Goal: Information Seeking & Learning: Learn about a topic

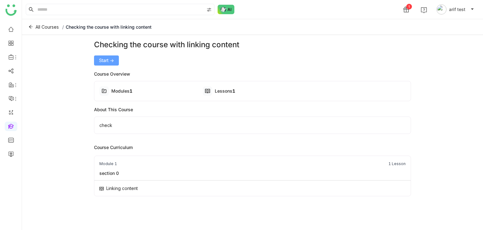
click at [116, 58] on button "Start ->" at bounding box center [106, 60] width 25 height 10
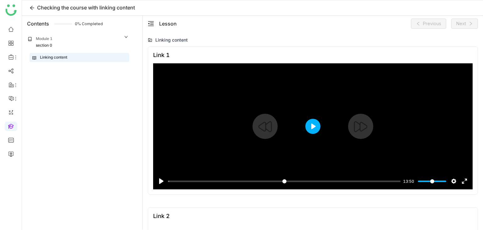
click at [315, 126] on button "Play" at bounding box center [312, 126] width 15 height 15
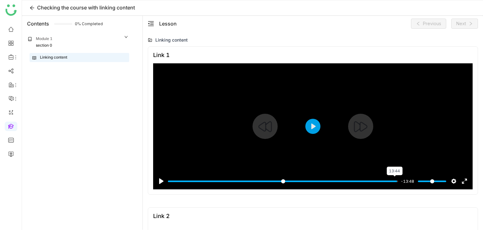
click at [389, 181] on input "Seek" at bounding box center [283, 181] width 230 height 6
type input "***"
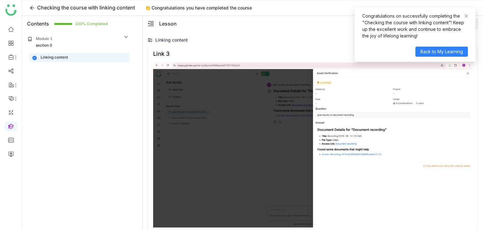
scroll to position [339, 0]
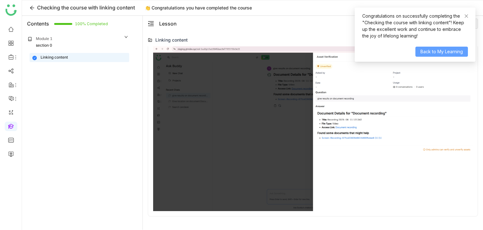
click at [428, 53] on span "Back to My Learning" at bounding box center [441, 51] width 42 height 7
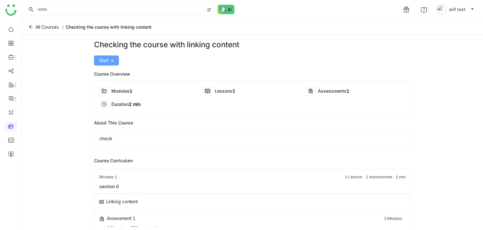
click at [107, 64] on button "Start ->" at bounding box center [106, 60] width 25 height 10
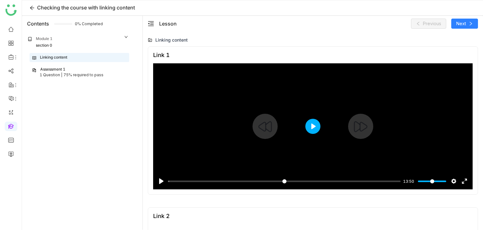
click at [317, 129] on button "Play" at bounding box center [312, 126] width 15 height 15
click at [390, 180] on input "Seek" at bounding box center [283, 181] width 230 height 6
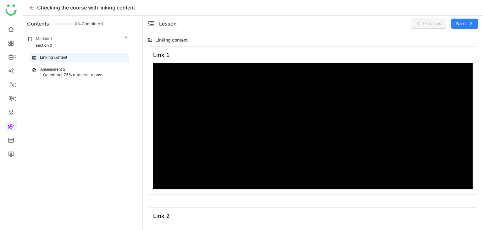
type input "***"
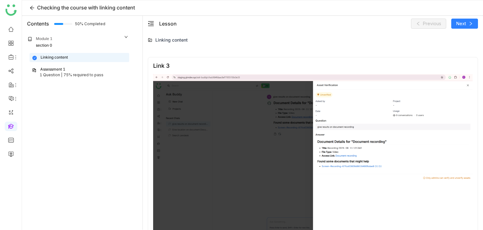
scroll to position [339, 0]
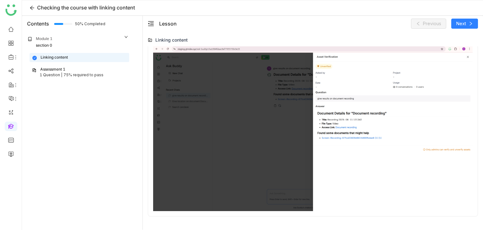
click at [122, 72] on div "1 Question | 75% required to pass" at bounding box center [79, 75] width 95 height 6
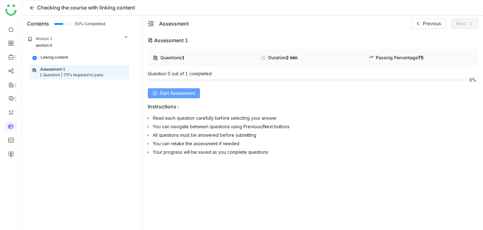
click at [179, 94] on span "Start Assessment" at bounding box center [177, 93] width 35 height 7
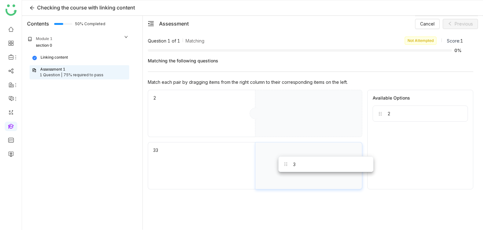
drag, startPoint x: 411, startPoint y: 114, endPoint x: 317, endPoint y: 165, distance: 107.4
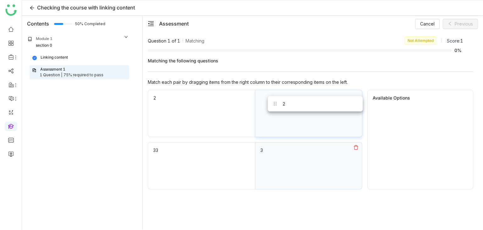
drag, startPoint x: 399, startPoint y: 112, endPoint x: 294, endPoint y: 103, distance: 105.4
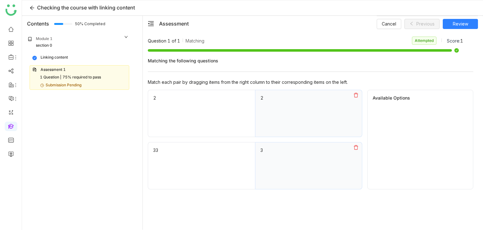
click at [78, 55] on div "Linking content" at bounding box center [79, 57] width 94 height 6
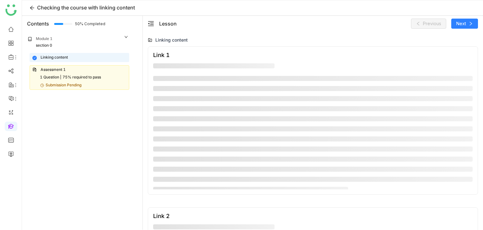
click at [86, 74] on div "75% required to pass" at bounding box center [82, 77] width 38 height 6
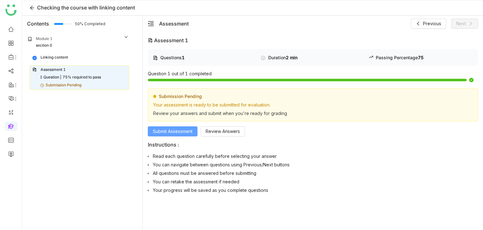
click at [191, 132] on span "Submit Assessment" at bounding box center [173, 131] width 40 height 7
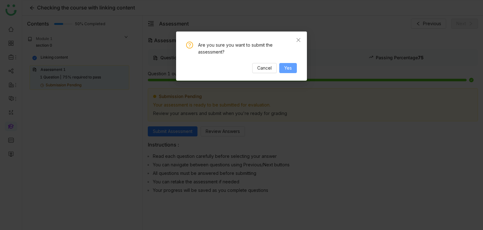
click at [293, 69] on button "Yes" at bounding box center [288, 68] width 18 height 10
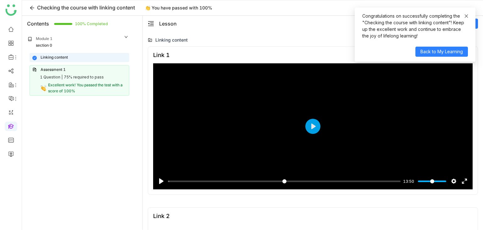
click at [467, 17] on icon at bounding box center [466, 16] width 4 height 4
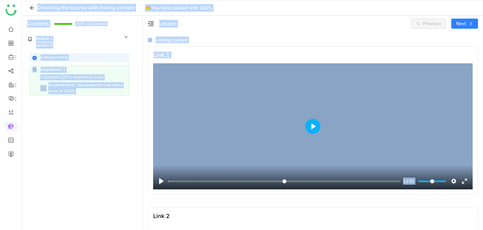
drag, startPoint x: 144, startPoint y: 82, endPoint x: 69, endPoint y: -27, distance: 132.8
click at [69, 0] on html "Checking the course with linking content 👏 You have passed with 100% Contents 1…" at bounding box center [241, 115] width 483 height 230
click at [114, 114] on div "Module 1 section 0 Linking content Assessment 1 1 Question | 75% required to pa…" at bounding box center [82, 129] width 120 height 197
click at [119, 103] on div "Module 1 section 0 Linking content Assessment 1 1 Question | 75% required to pa…" at bounding box center [82, 129] width 120 height 197
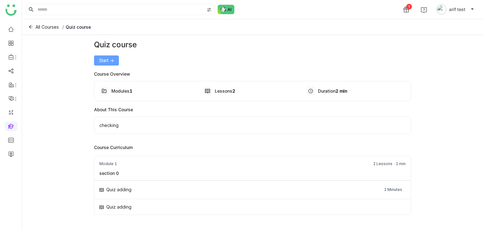
click at [112, 60] on span "Start ->" at bounding box center [106, 60] width 15 height 7
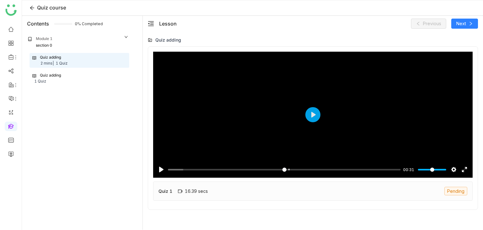
click at [224, 188] on div "Quiz 1 16.39 secs Pending" at bounding box center [312, 190] width 319 height 19
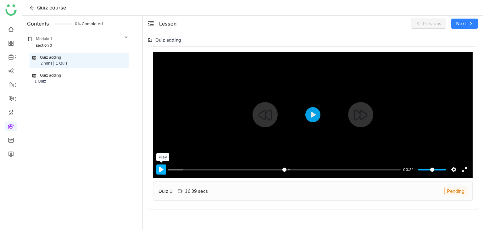
click at [158, 168] on button "Pause Play" at bounding box center [161, 169] width 10 height 10
click at [266, 169] on input "Seek" at bounding box center [283, 169] width 230 height 6
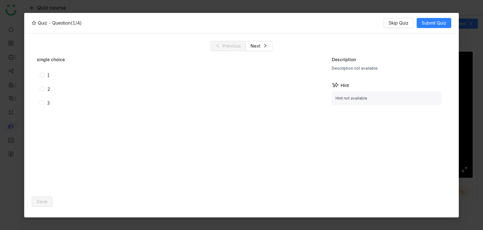
click at [45, 73] on span "1" at bounding box center [49, 75] width 8 height 7
click at [38, 198] on span "Save" at bounding box center [42, 201] width 11 height 7
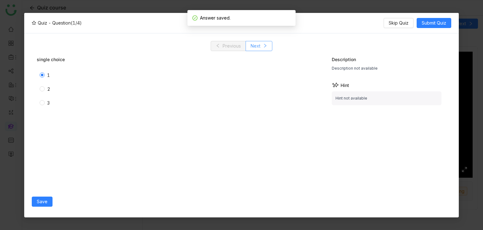
click at [263, 44] on icon at bounding box center [265, 45] width 4 height 4
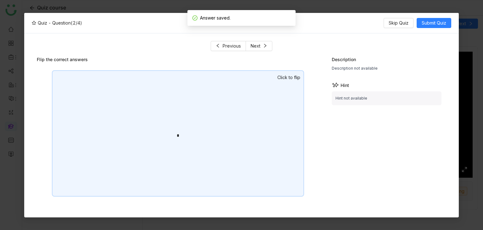
click at [254, 108] on div "*" at bounding box center [178, 133] width 252 height 126
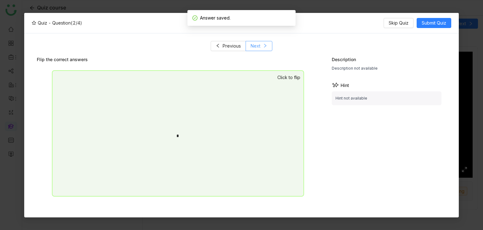
click at [262, 48] on button "Next" at bounding box center [259, 46] width 27 height 10
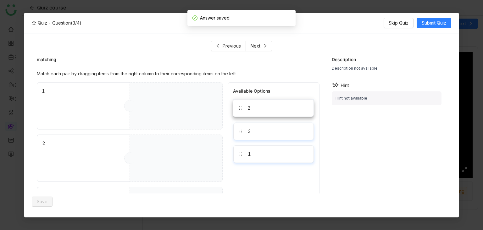
drag, startPoint x: 246, startPoint y: 108, endPoint x: 166, endPoint y: 173, distance: 102.6
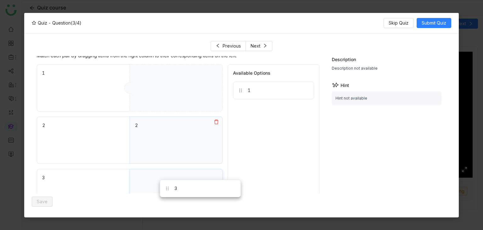
drag, startPoint x: 242, startPoint y: 116, endPoint x: 175, endPoint y: 186, distance: 97.6
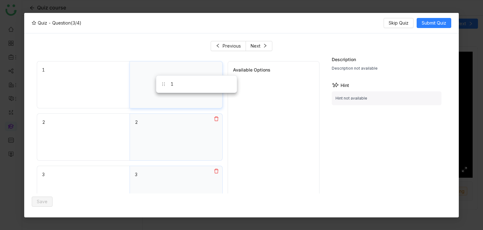
drag, startPoint x: 247, startPoint y: 92, endPoint x: 170, endPoint y: 89, distance: 76.8
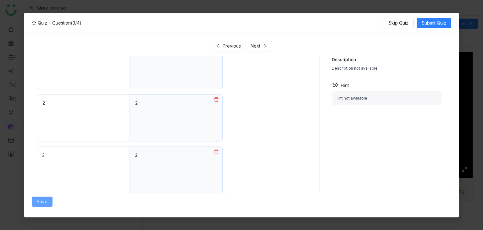
click at [45, 198] on span "Save" at bounding box center [42, 201] width 11 height 7
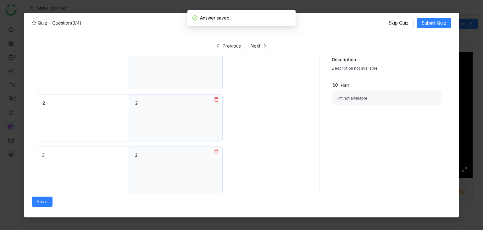
scroll to position [0, 0]
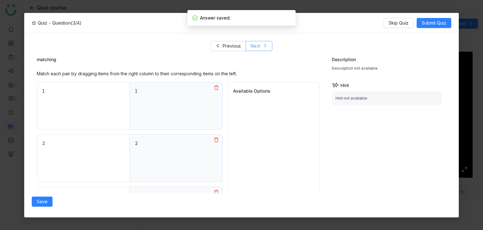
click at [264, 48] on button "Next" at bounding box center [259, 46] width 27 height 10
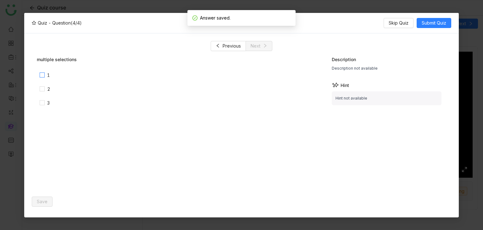
click at [45, 75] on span "1" at bounding box center [49, 75] width 8 height 7
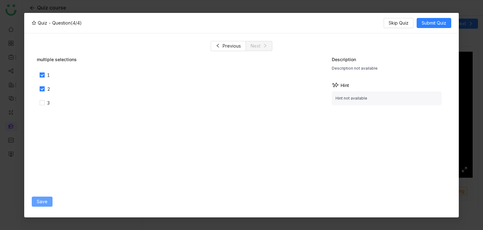
click at [44, 205] on button "Save" at bounding box center [42, 201] width 21 height 10
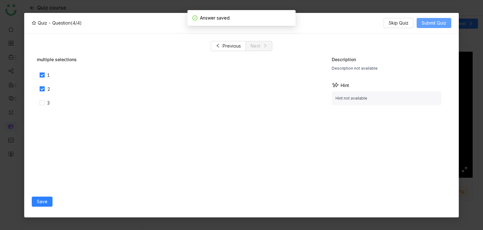
click at [427, 25] on span "Submit Quiz" at bounding box center [434, 22] width 25 height 7
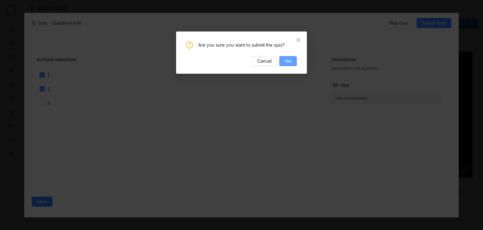
click at [292, 62] on button "Yes" at bounding box center [288, 61] width 18 height 10
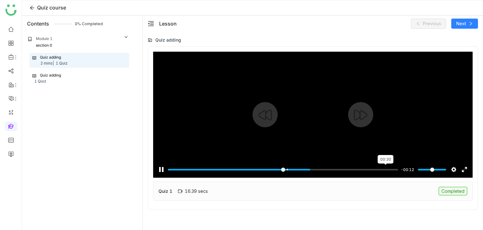
click at [386, 169] on input "Seek" at bounding box center [283, 169] width 230 height 6
type input "***"
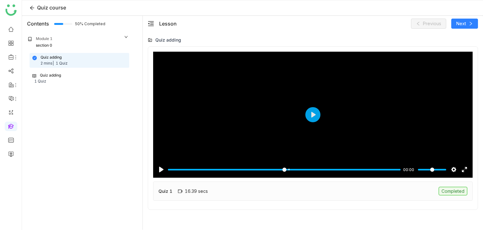
click at [93, 80] on div "Quiz adding 1 Quiz" at bounding box center [79, 78] width 94 height 12
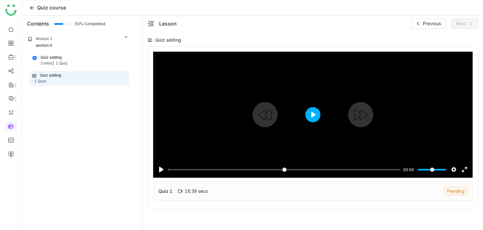
click at [309, 116] on button "Play" at bounding box center [312, 114] width 15 height 15
click at [277, 169] on input "Seek" at bounding box center [283, 169] width 230 height 6
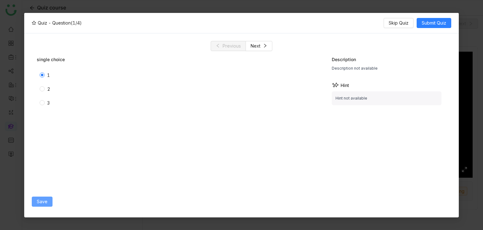
click at [43, 199] on span "Save" at bounding box center [42, 201] width 11 height 7
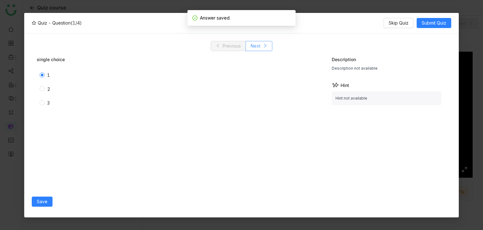
click at [257, 47] on span "Next" at bounding box center [256, 45] width 10 height 7
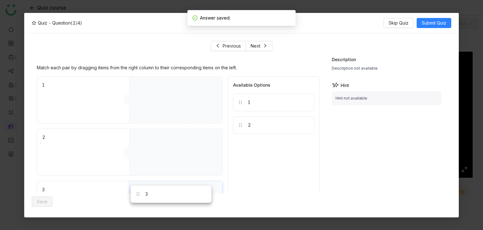
scroll to position [16, 0]
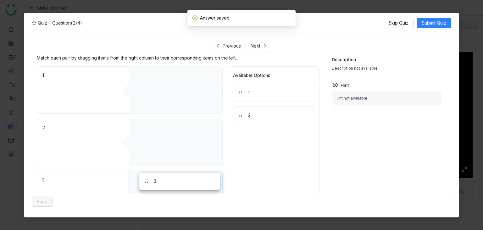
drag, startPoint x: 243, startPoint y: 107, endPoint x: 151, endPoint y: 179, distance: 117.2
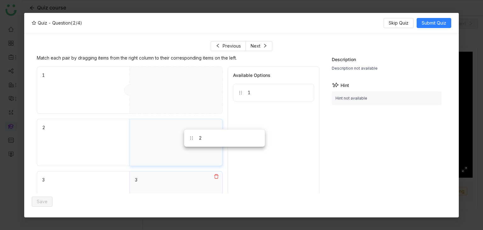
drag, startPoint x: 202, startPoint y: 136, endPoint x: 245, endPoint y: 84, distance: 67.2
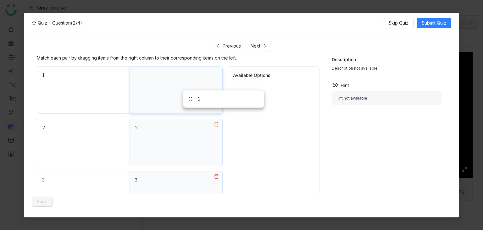
drag, startPoint x: 209, startPoint y: 99, endPoint x: 158, endPoint y: 97, distance: 50.3
click at [42, 204] on span "Save" at bounding box center [42, 201] width 11 height 7
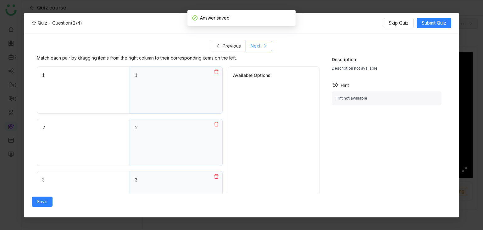
click at [265, 47] on icon at bounding box center [265, 45] width 4 height 4
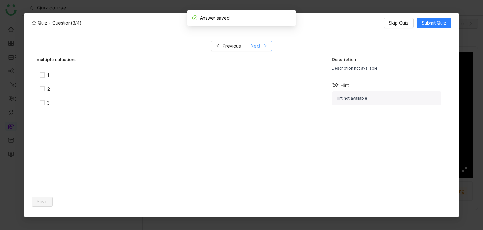
scroll to position [0, 0]
click at [46, 75] on span "1" at bounding box center [49, 75] width 8 height 7
click at [45, 91] on span "2" at bounding box center [49, 89] width 8 height 7
click at [46, 201] on button "Save" at bounding box center [42, 201] width 21 height 10
click at [267, 46] on button "Next" at bounding box center [259, 46] width 27 height 10
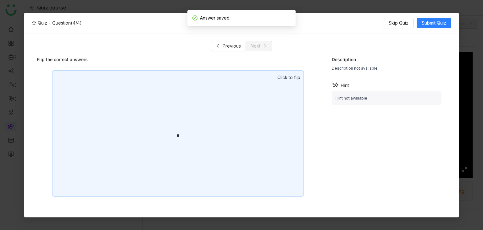
click at [255, 107] on div "*" at bounding box center [178, 133] width 252 height 126
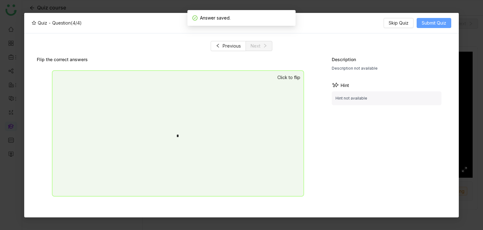
click at [435, 24] on span "Submit Quiz" at bounding box center [434, 22] width 25 height 7
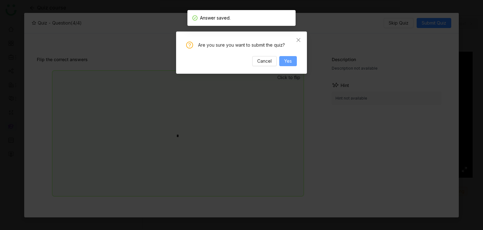
click at [286, 61] on span "Yes" at bounding box center [288, 61] width 8 height 7
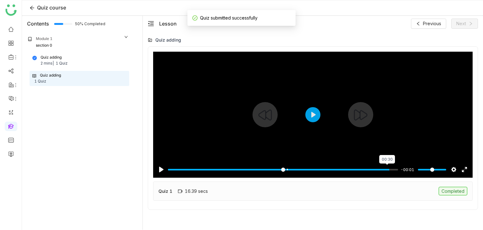
click at [386, 169] on input "Seek" at bounding box center [283, 169] width 230 height 6
type input "***"
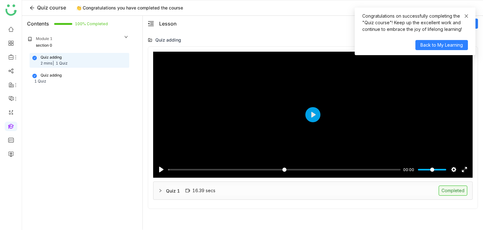
click at [465, 17] on icon at bounding box center [466, 15] width 3 height 3
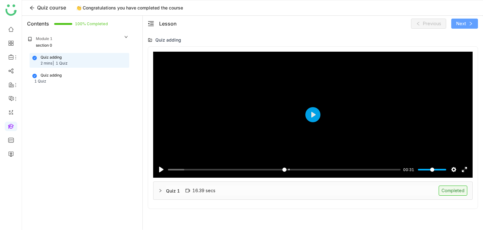
click at [472, 24] on icon at bounding box center [471, 23] width 4 height 4
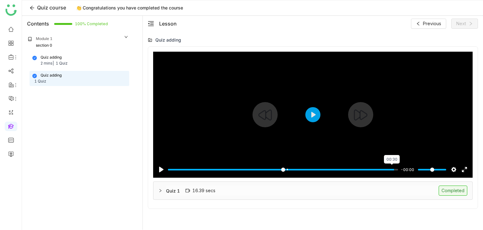
type input "*****"
click at [394, 171] on input "Seek" at bounding box center [283, 169] width 230 height 6
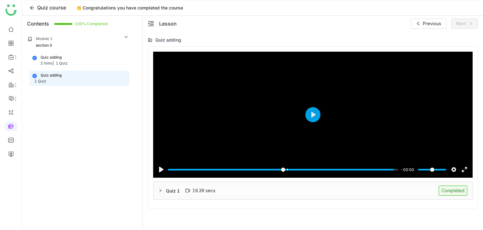
click at [222, 191] on div "Quiz 1 16.39 secs Completed" at bounding box center [316, 190] width 301 height 10
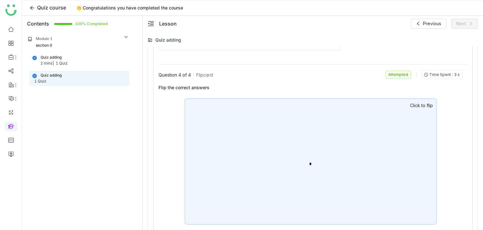
scroll to position [664, 0]
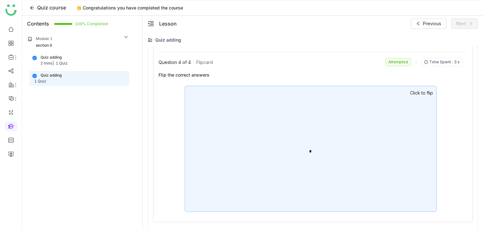
click at [327, 133] on div "*" at bounding box center [311, 149] width 252 height 126
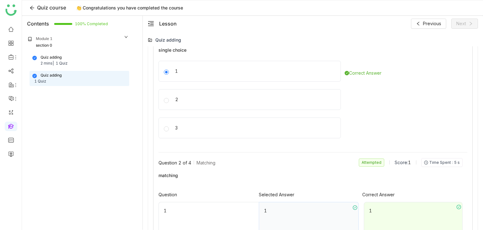
scroll to position [228, 0]
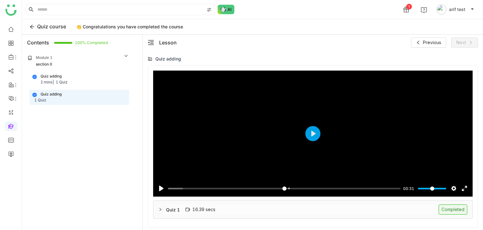
click at [319, 209] on div "Quiz 1 16.39 secs Completed" at bounding box center [316, 209] width 301 height 10
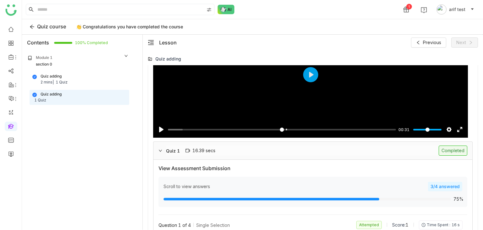
scroll to position [58, 0]
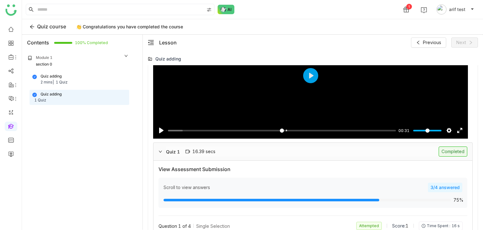
click at [81, 79] on div "Quiz adding 2 mins | 1 Quiz" at bounding box center [79, 79] width 94 height 12
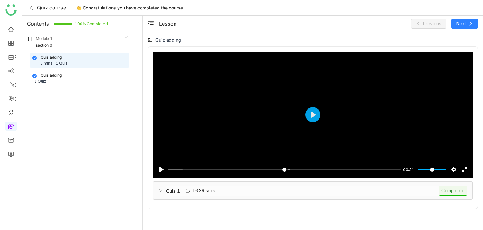
click at [320, 188] on div "Quiz 1 16.39 secs Completed" at bounding box center [316, 190] width 301 height 10
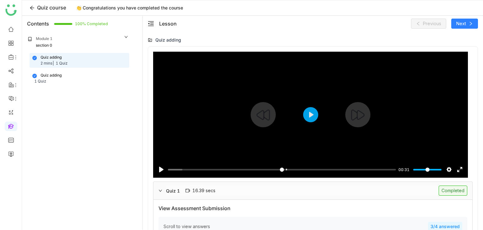
scroll to position [70, 0]
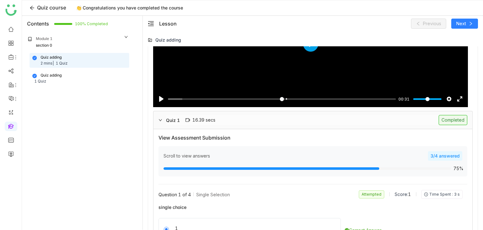
click at [382, 119] on div "Quiz 1 16.39 secs Completed" at bounding box center [316, 120] width 301 height 10
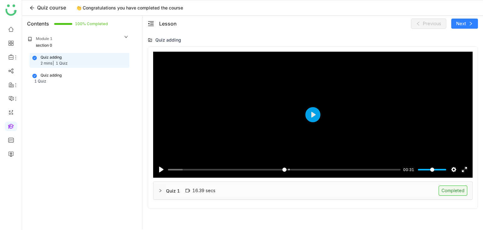
click at [54, 74] on div "Quiz adding" at bounding box center [51, 75] width 21 height 6
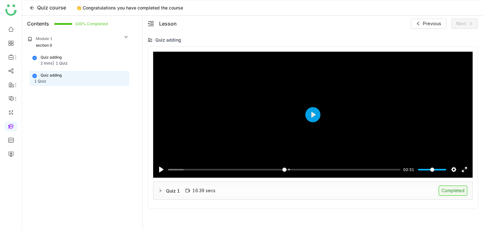
click at [263, 192] on div "Quiz 1 16.39 secs Completed" at bounding box center [316, 190] width 301 height 10
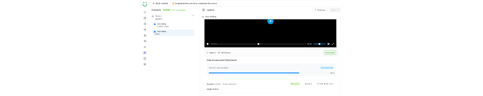
scroll to position [64, 0]
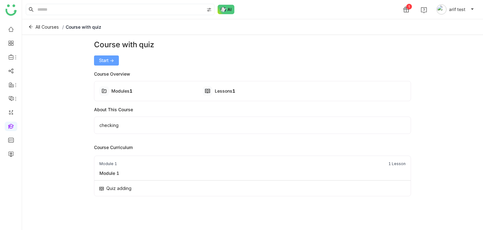
click at [108, 59] on span "Start ->" at bounding box center [106, 60] width 15 height 7
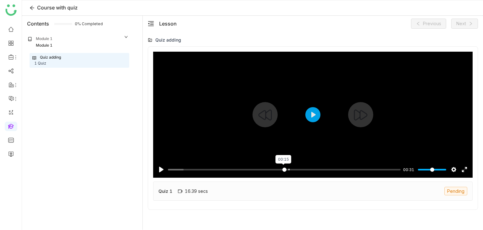
click at [283, 166] on input "Seek" at bounding box center [284, 169] width 233 height 6
type input "*****"
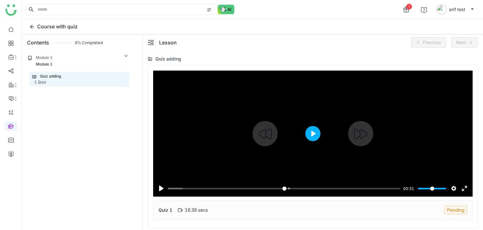
click at [314, 137] on button "Play" at bounding box center [312, 133] width 15 height 15
click at [273, 187] on input "Seek" at bounding box center [283, 188] width 230 height 6
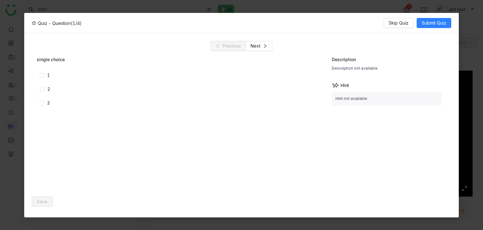
type input "*****"
